Goal: Task Accomplishment & Management: Use online tool/utility

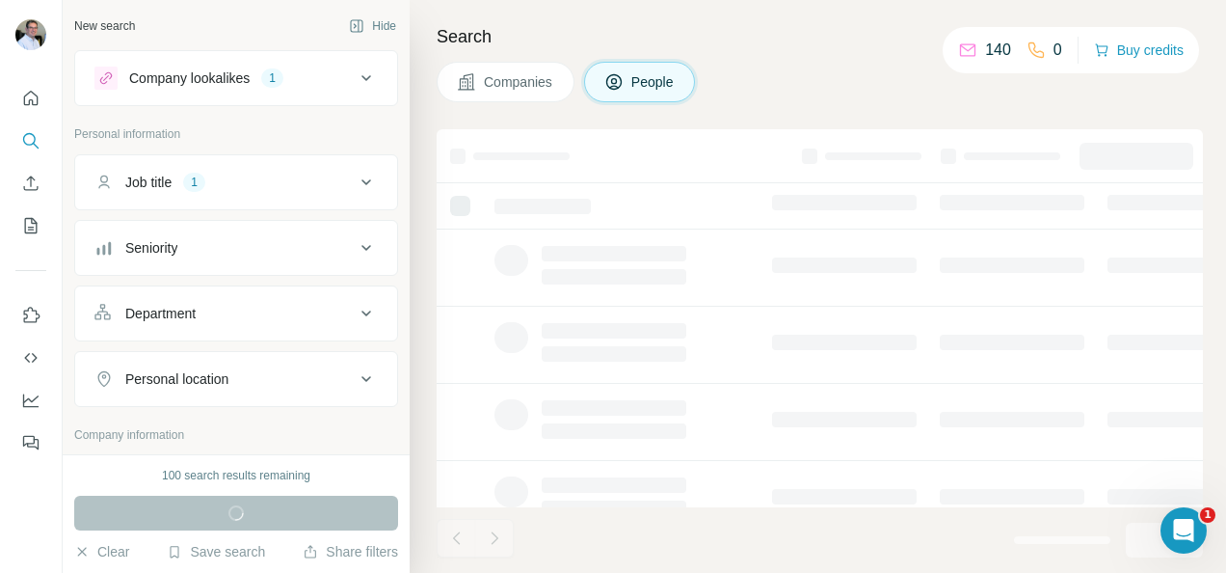
click at [309, 85] on div "Company lookalikes 1" at bounding box center [224, 78] width 260 height 23
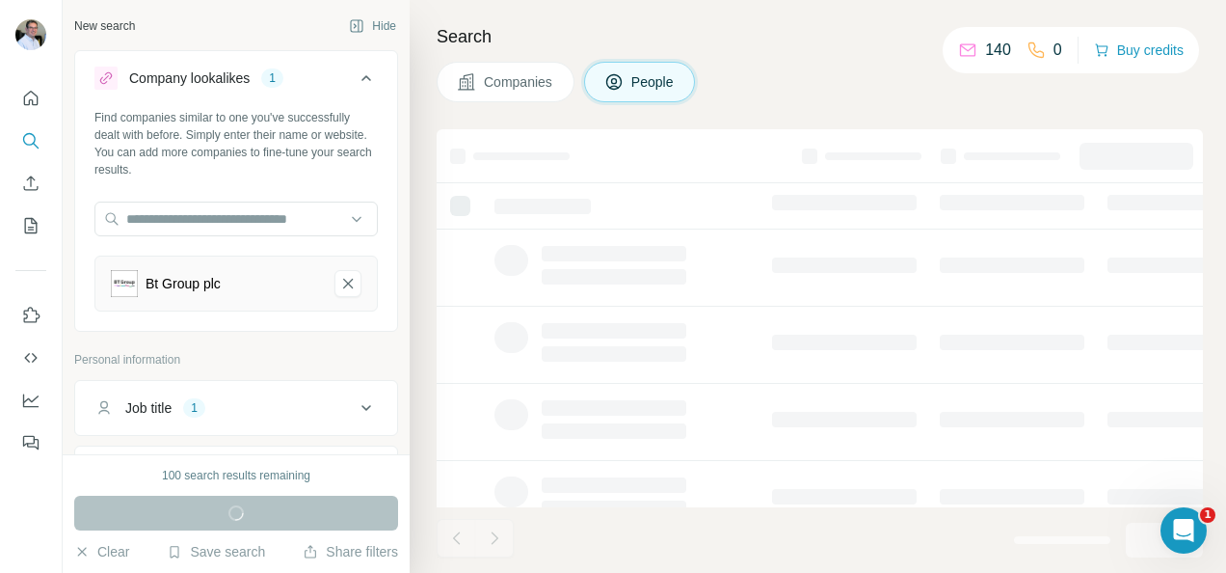
click at [243, 307] on div "Bt Group plc" at bounding box center [235, 283] width 283 height 56
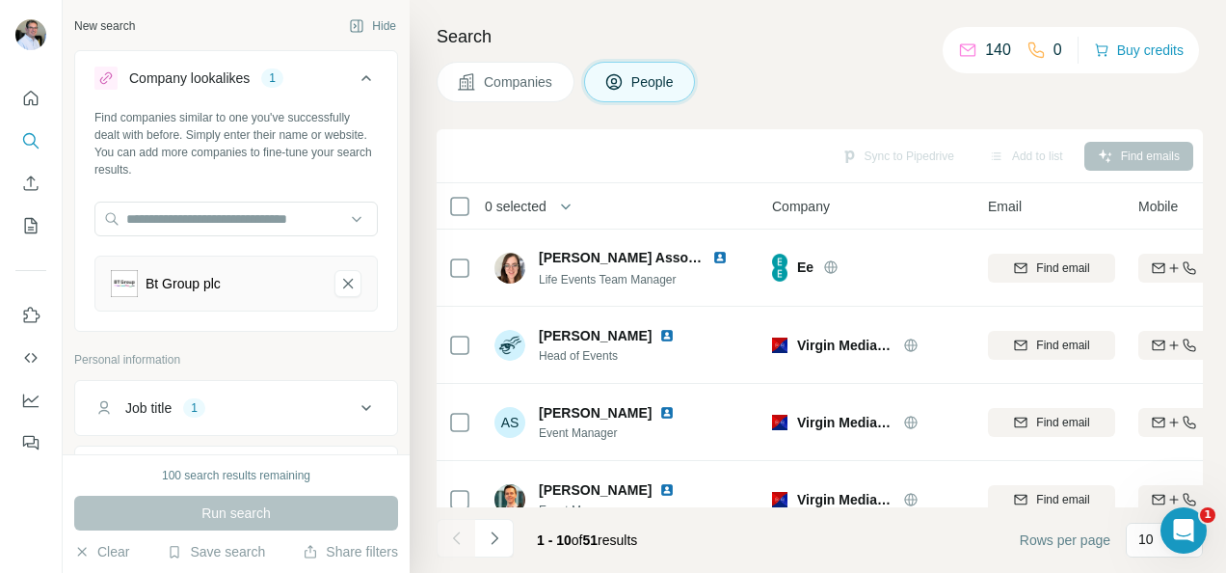
drag, startPoint x: 266, startPoint y: 411, endPoint x: 249, endPoint y: 399, distance: 20.9
click at [262, 406] on div "Job title 1" at bounding box center [224, 407] width 260 height 19
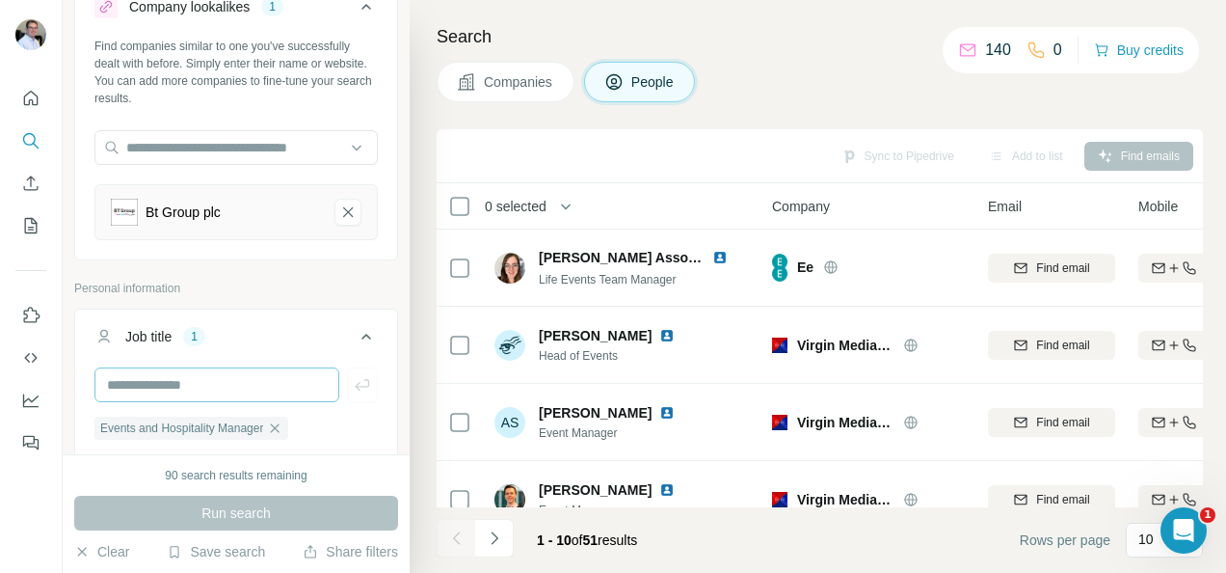
scroll to position [96, 0]
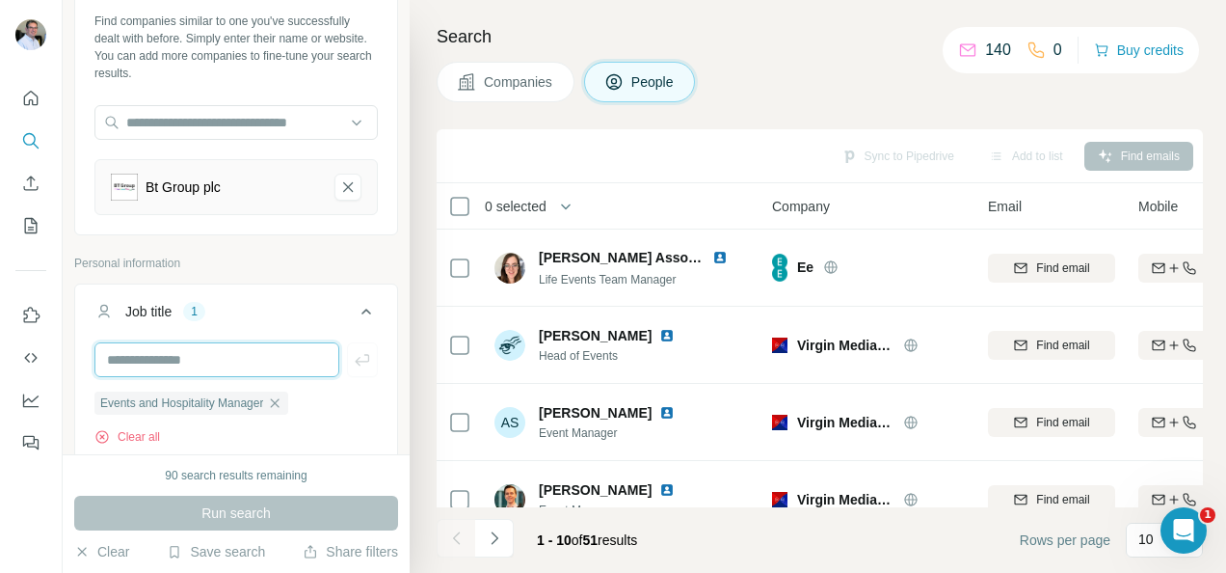
drag, startPoint x: 190, startPoint y: 360, endPoint x: 202, endPoint y: 351, distance: 15.8
click at [193, 359] on input "text" at bounding box center [216, 359] width 245 height 35
type input "**********"
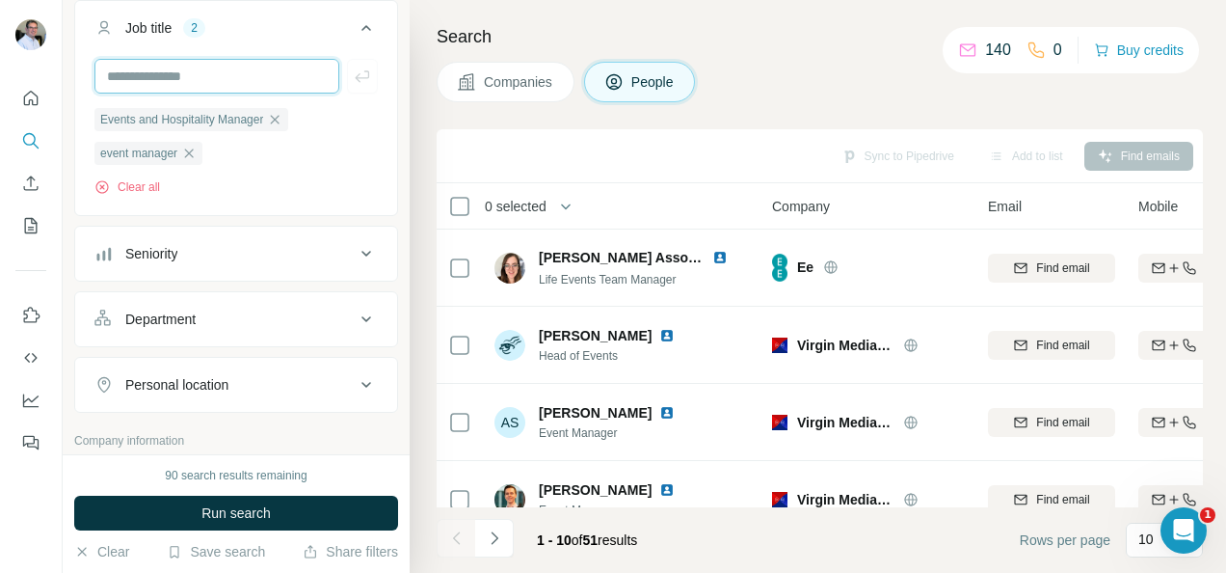
scroll to position [386, 0]
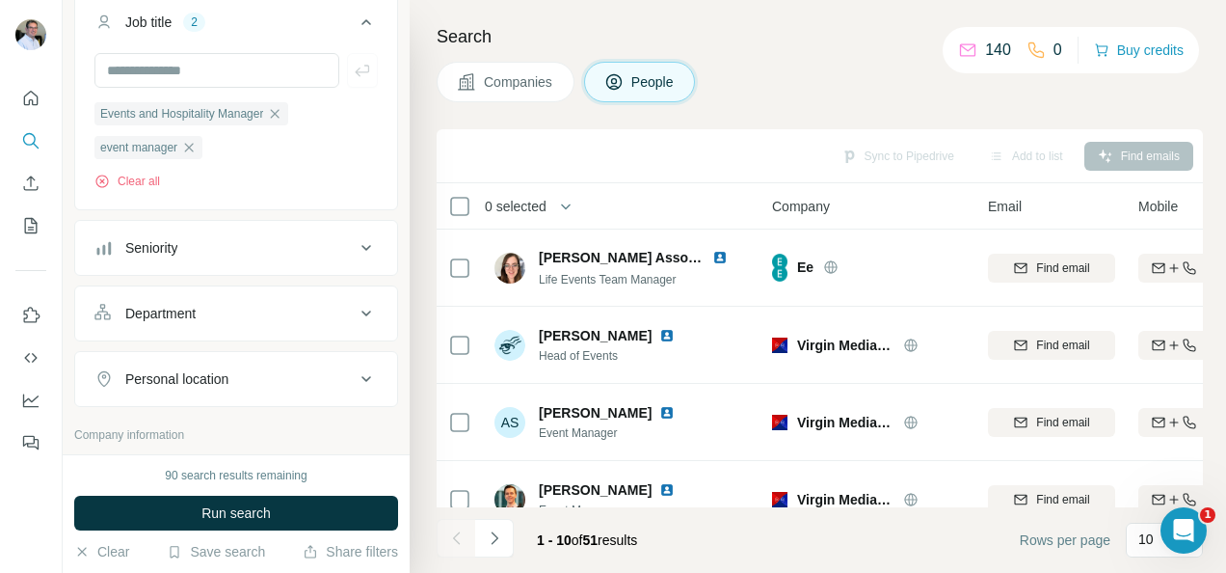
click at [267, 246] on div "Seniority" at bounding box center [224, 247] width 260 height 19
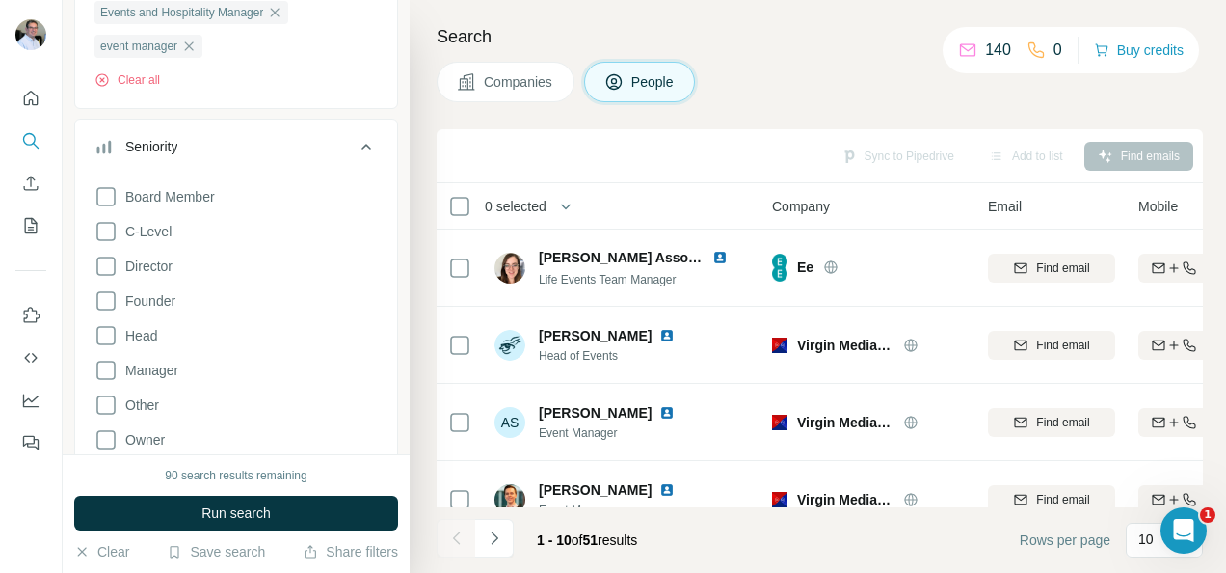
scroll to position [675, 0]
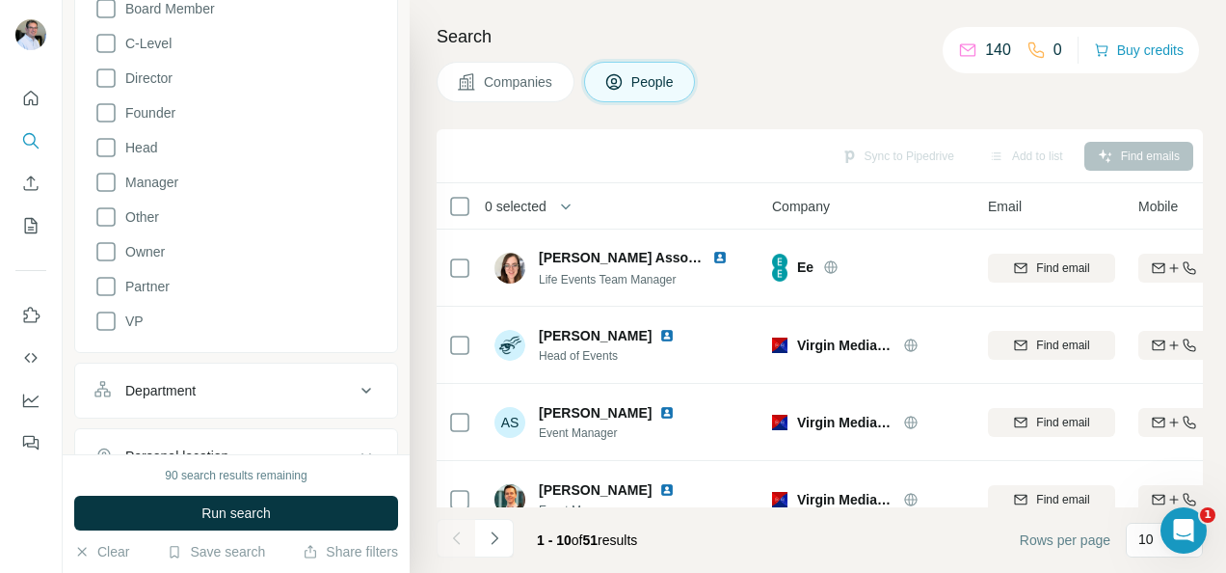
click at [217, 381] on div "Department" at bounding box center [224, 390] width 260 height 19
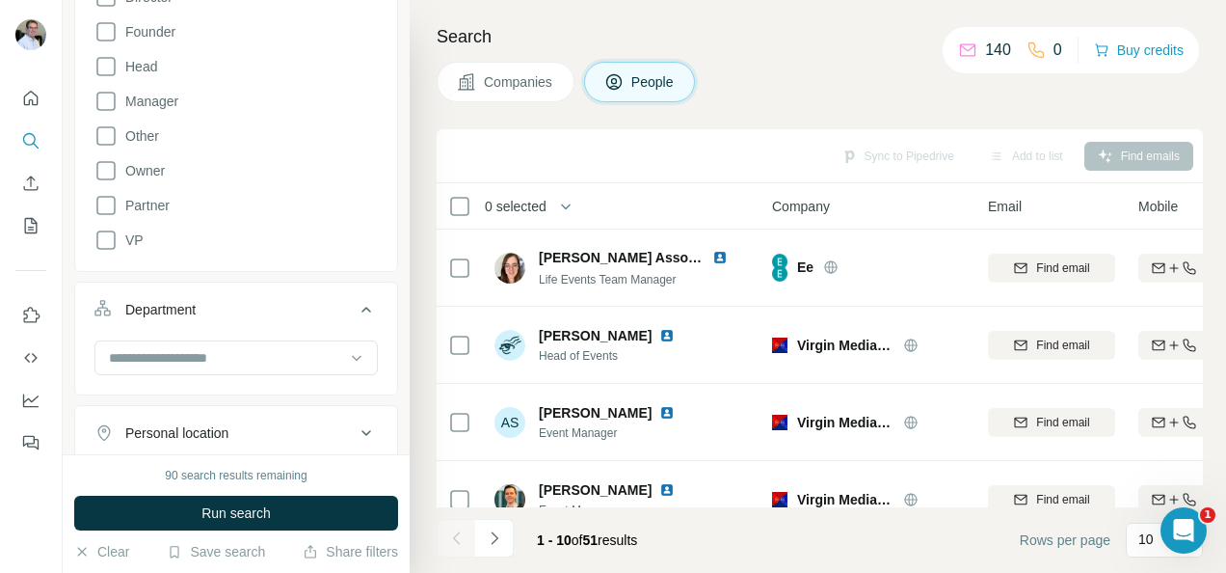
scroll to position [867, 0]
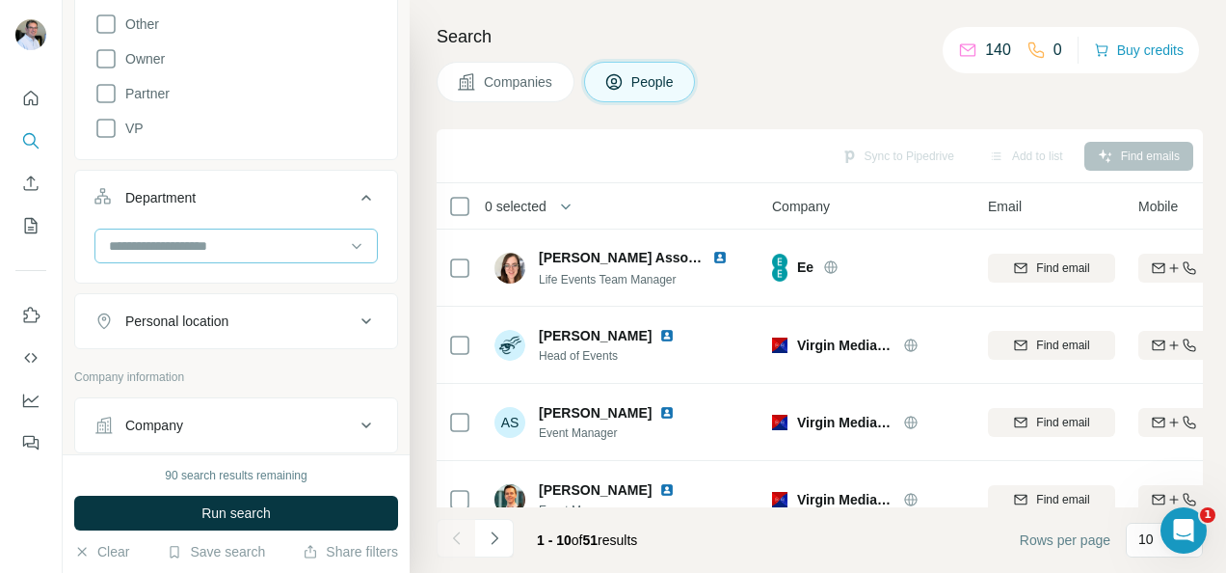
click at [234, 235] on input at bounding box center [226, 245] width 238 height 21
type input "*"
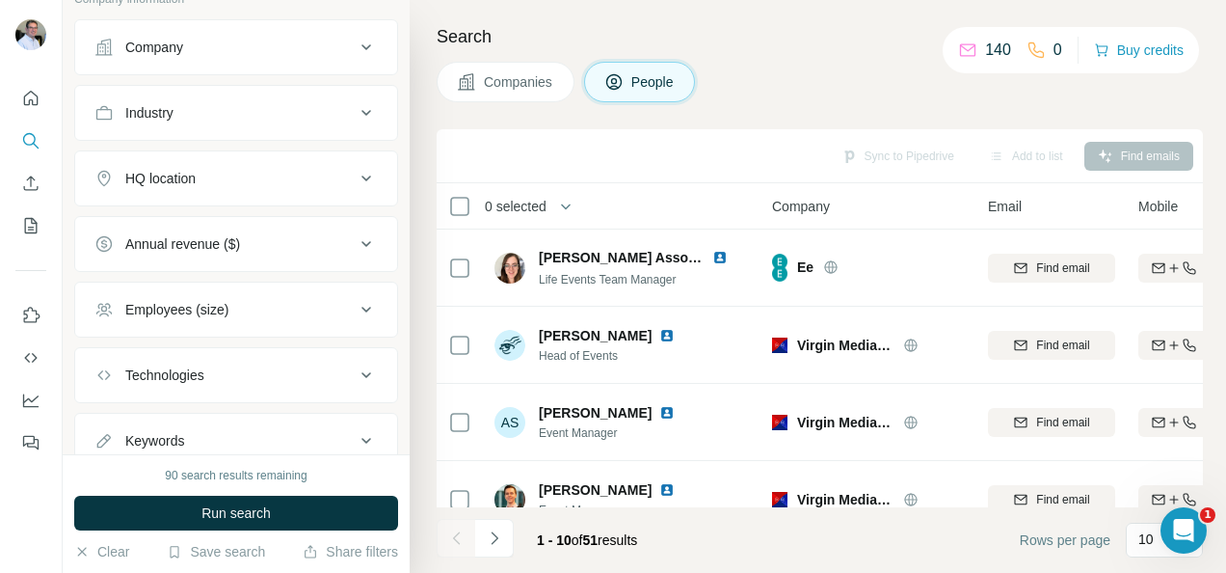
scroll to position [1305, 0]
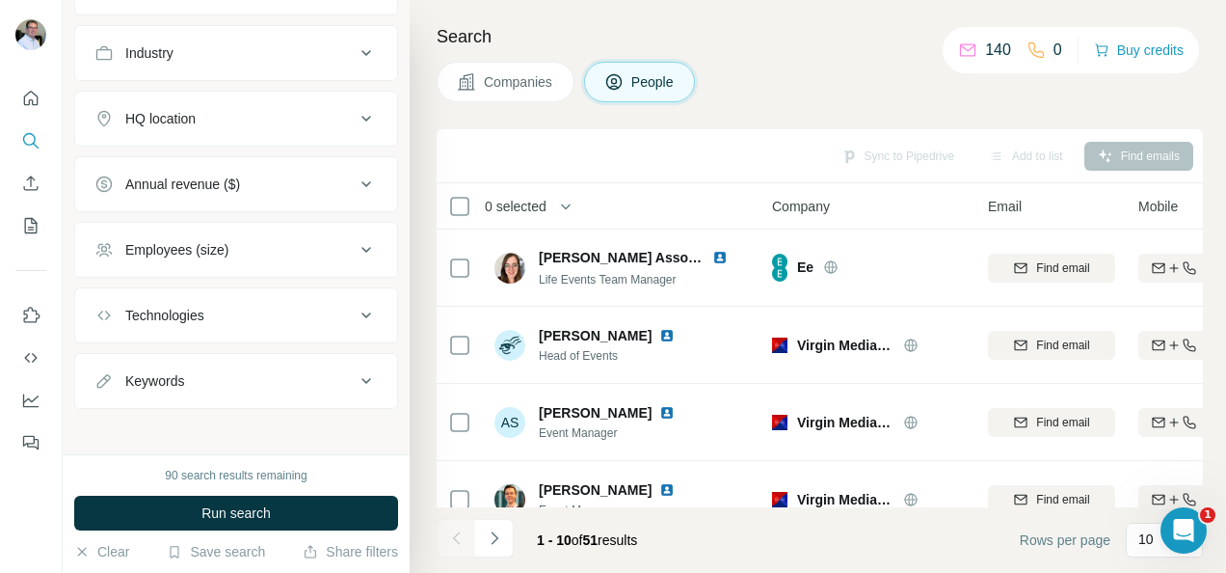
click at [200, 489] on div "90 search results remaining Run search Clear Save search Share filters" at bounding box center [236, 513] width 347 height 119
click at [200, 499] on button "Run search" at bounding box center [236, 512] width 324 height 35
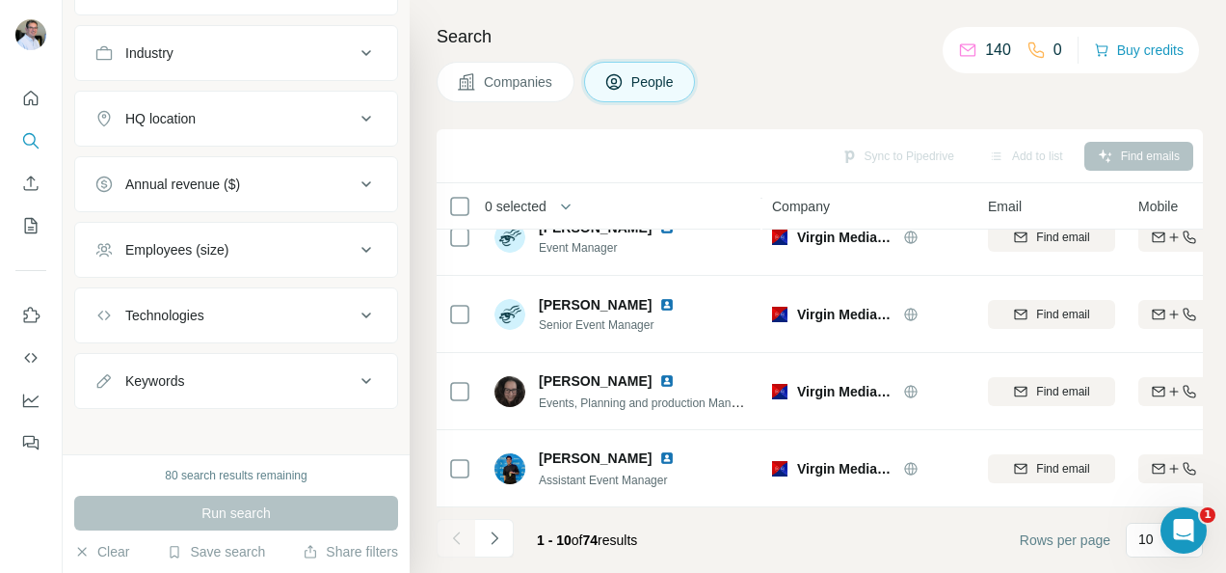
scroll to position [502, 0]
click at [480, 532] on button "Navigate to next page" at bounding box center [494, 538] width 39 height 39
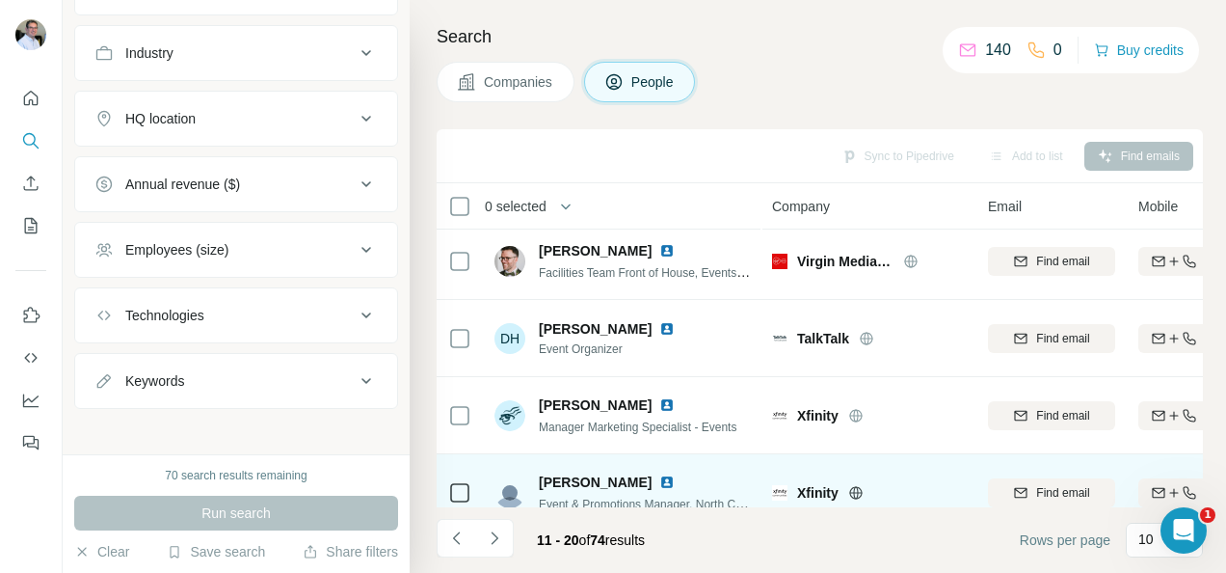
scroll to position [0, 0]
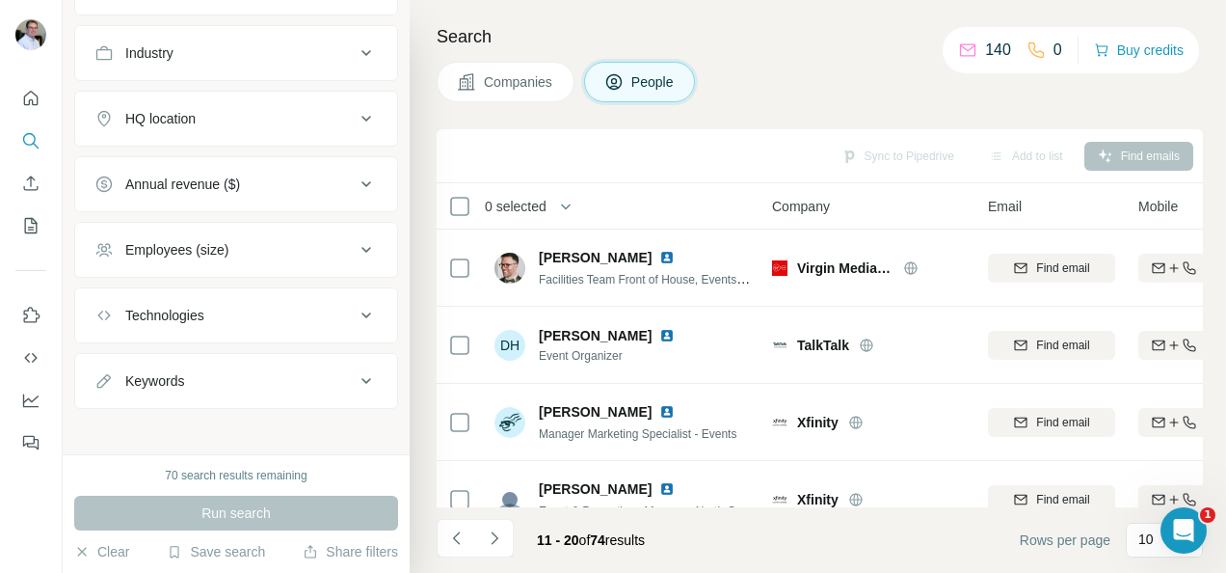
click at [505, 544] on button "Navigate to next page" at bounding box center [494, 538] width 39 height 39
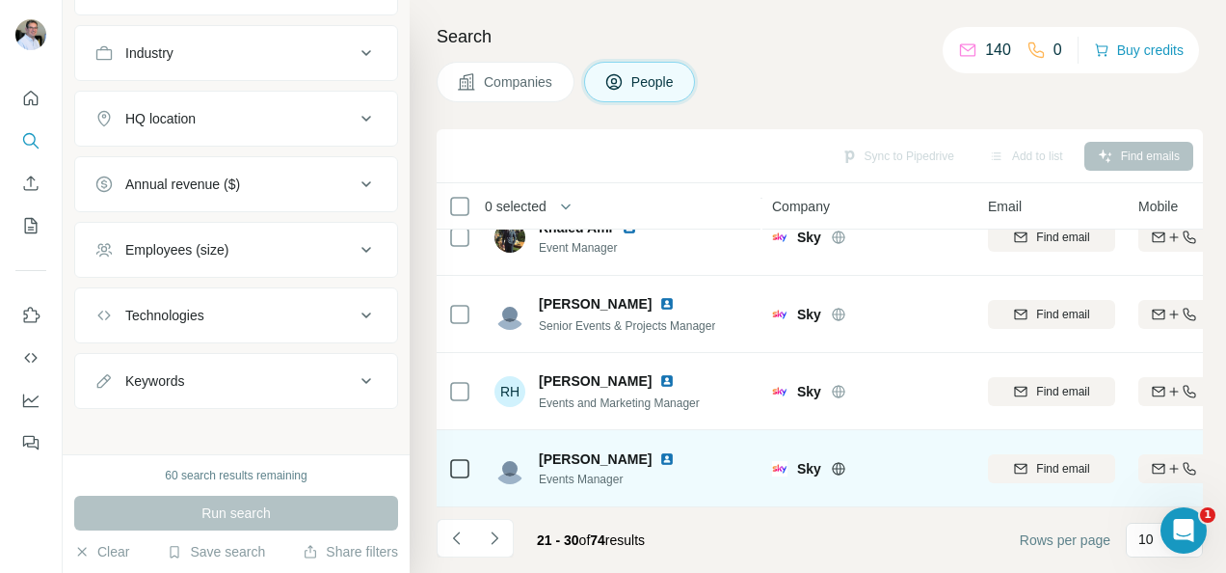
scroll to position [502, 0]
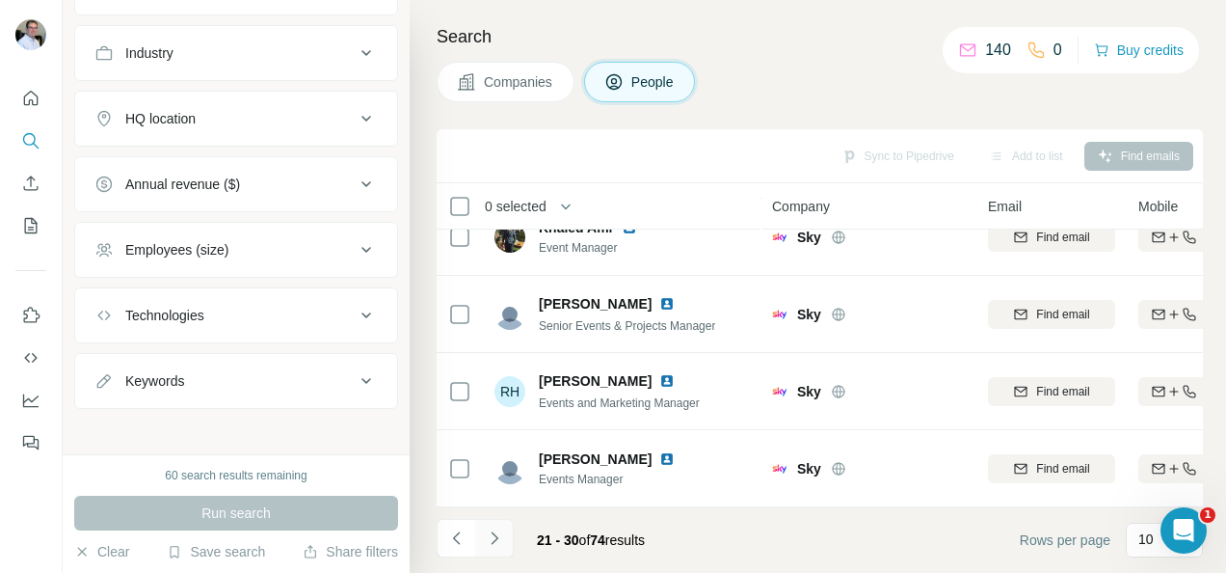
click at [500, 547] on button "Navigate to next page" at bounding box center [494, 538] width 39 height 39
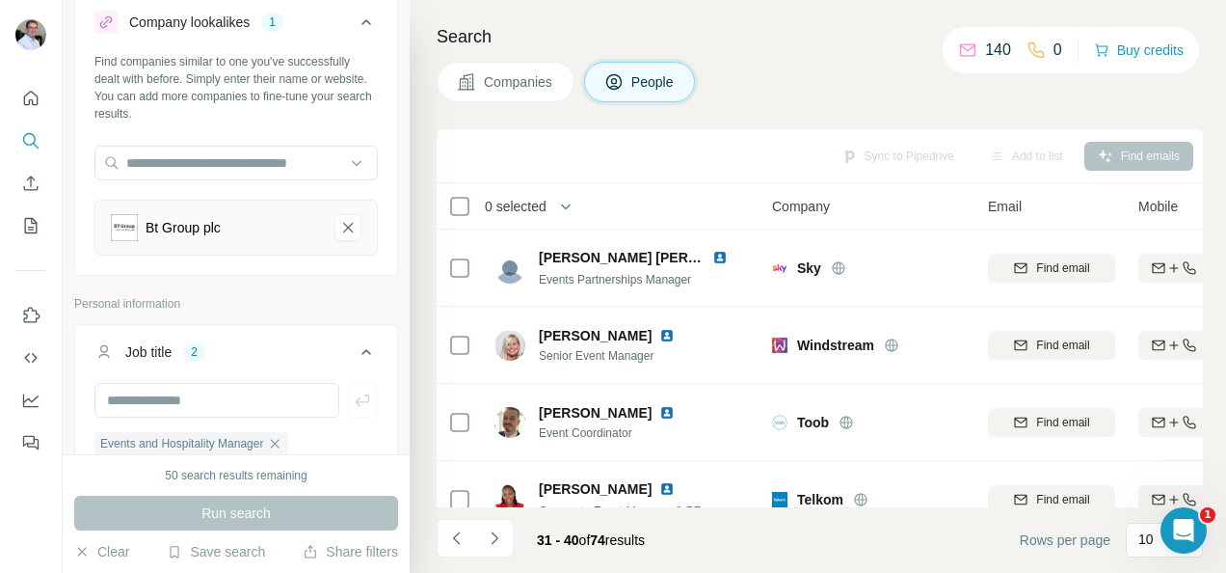
scroll to position [0, 0]
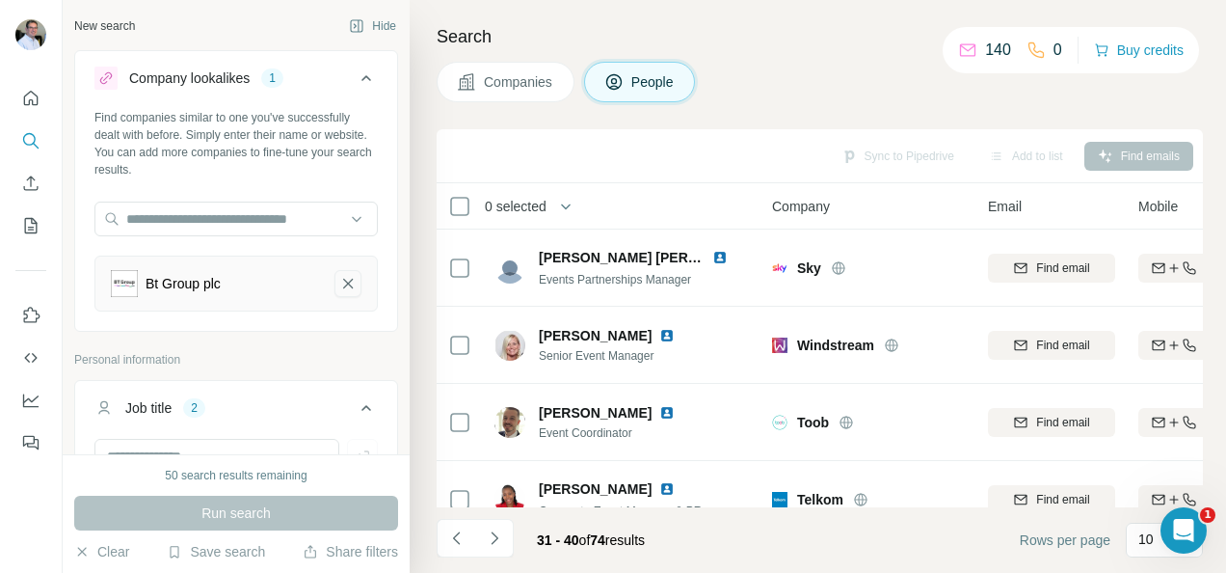
click at [343, 282] on icon "Bt Group plc-remove-button" at bounding box center [348, 284] width 10 height 10
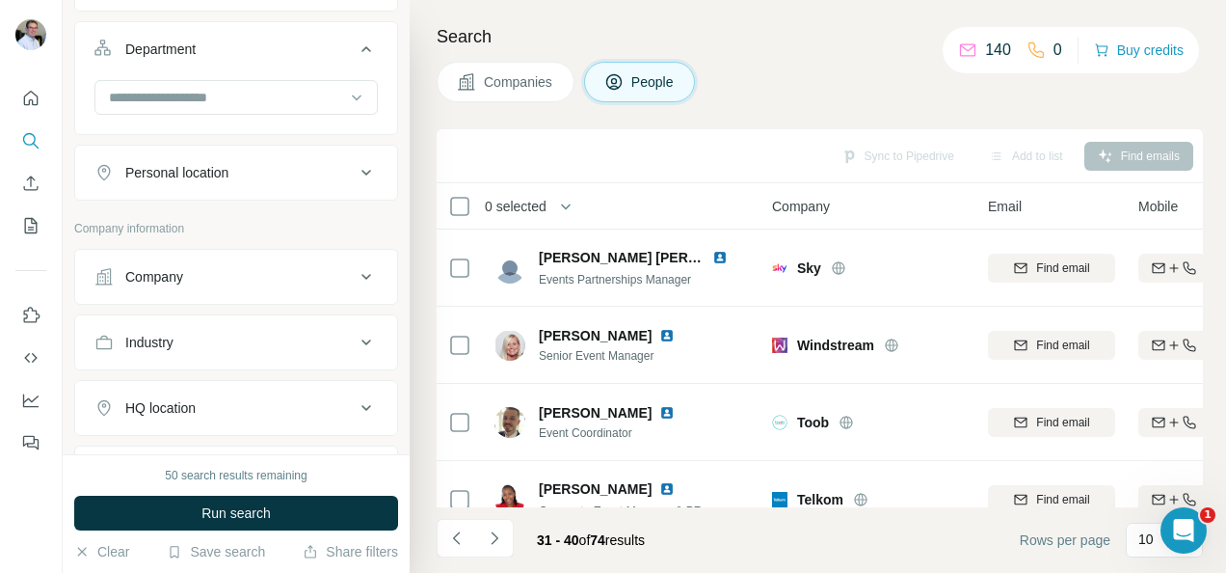
scroll to position [844, 0]
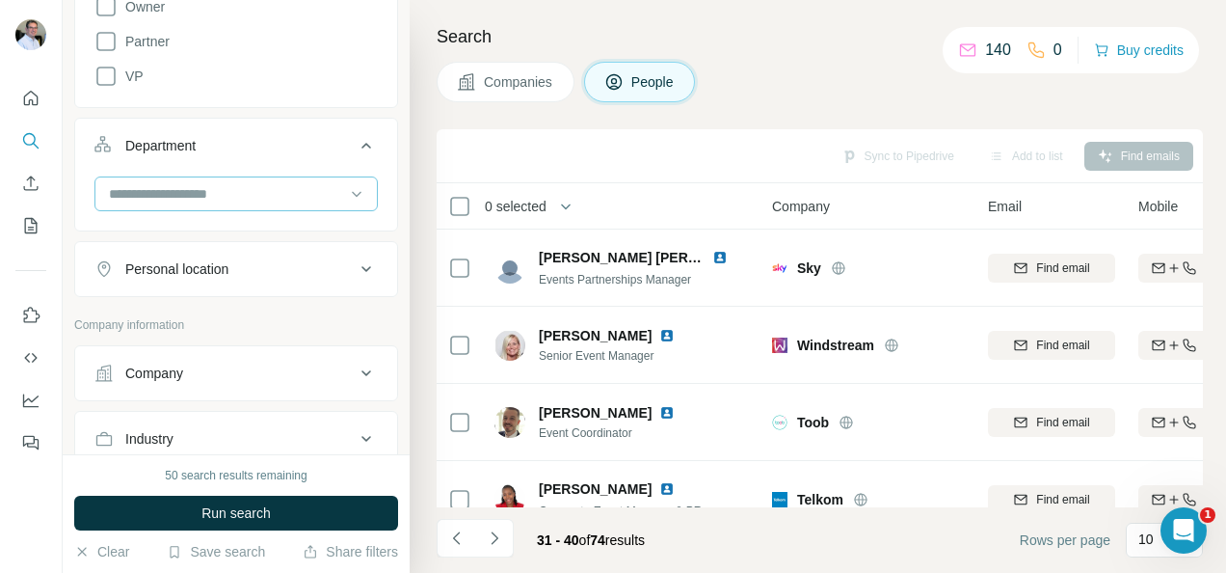
click at [272, 185] on input at bounding box center [226, 193] width 238 height 21
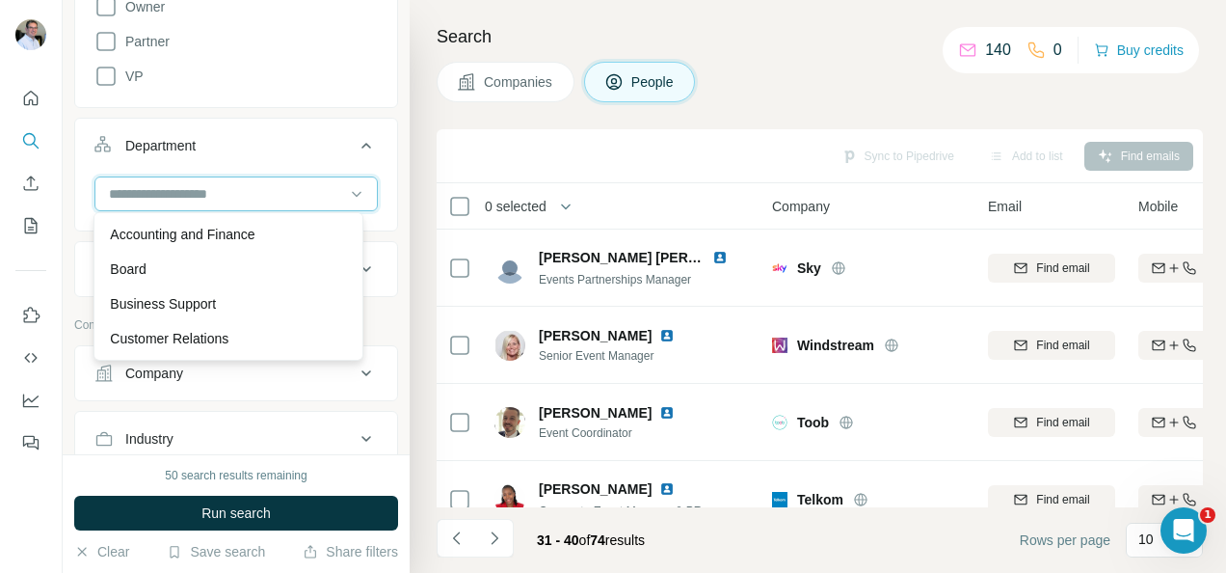
click at [268, 198] on input at bounding box center [226, 193] width 238 height 21
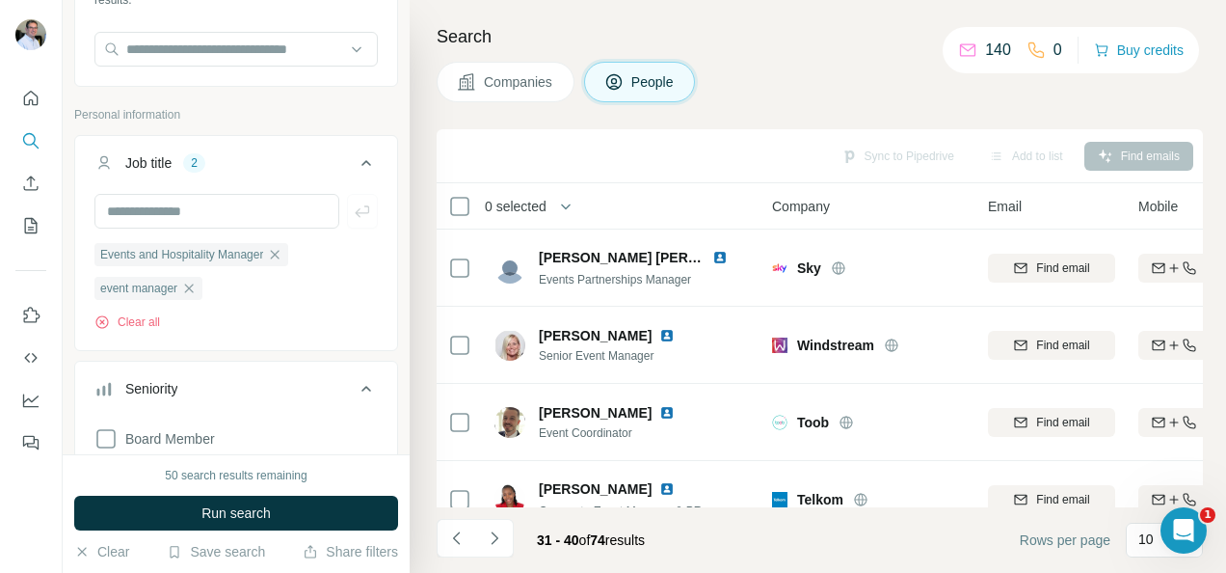
scroll to position [0, 0]
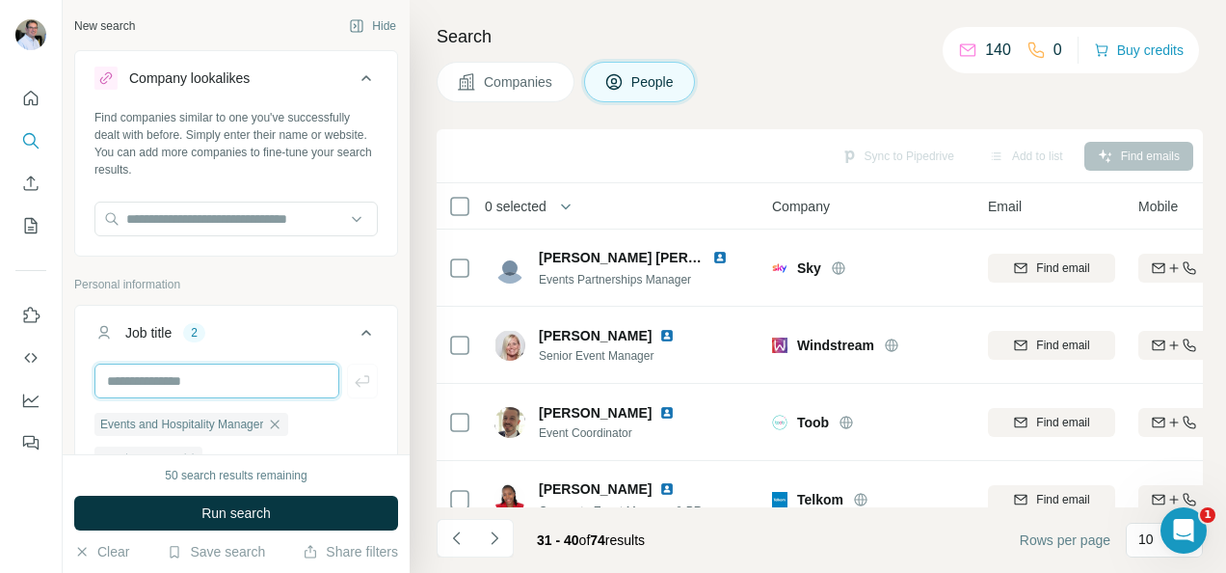
click at [260, 387] on input "text" at bounding box center [216, 380] width 245 height 35
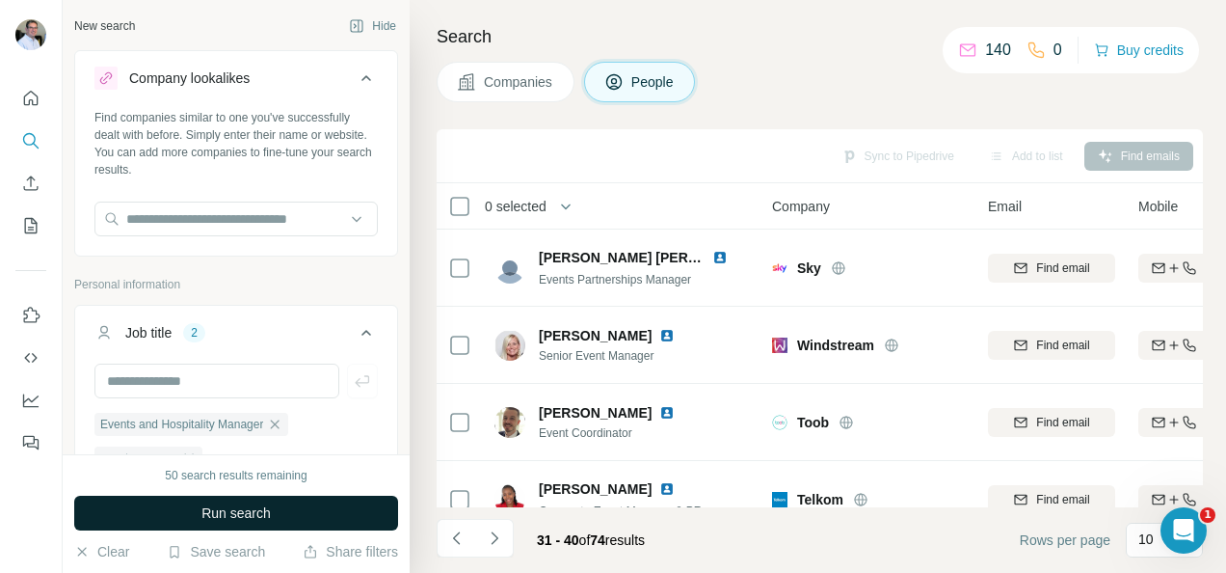
click at [226, 512] on span "Run search" at bounding box center [235, 512] width 69 height 19
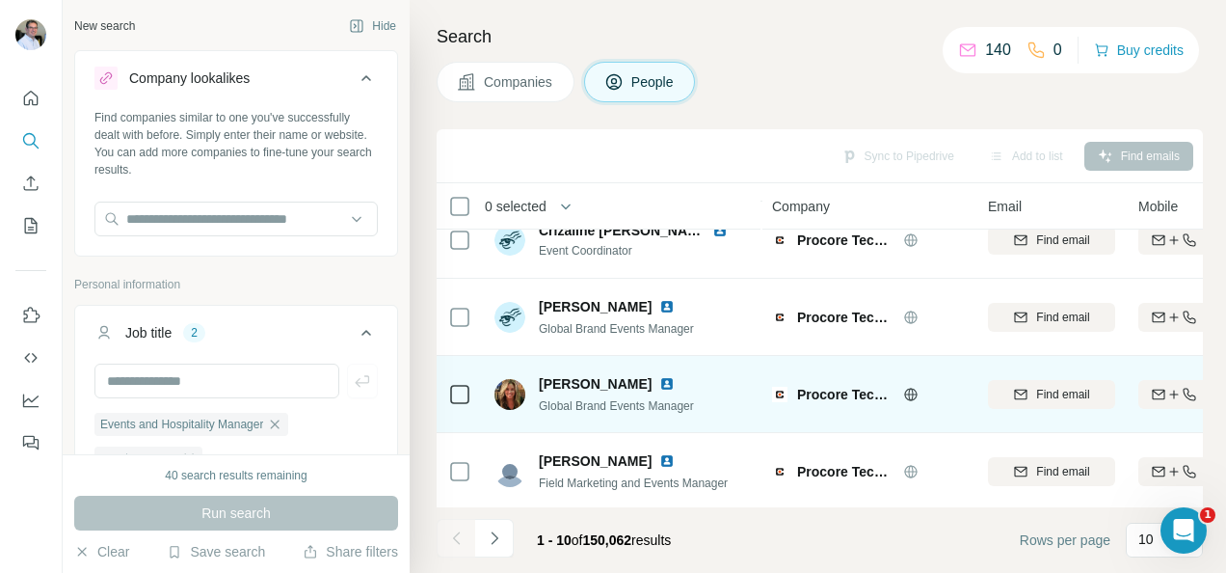
scroll to position [502, 0]
